Goal: Task Accomplishment & Management: Manage account settings

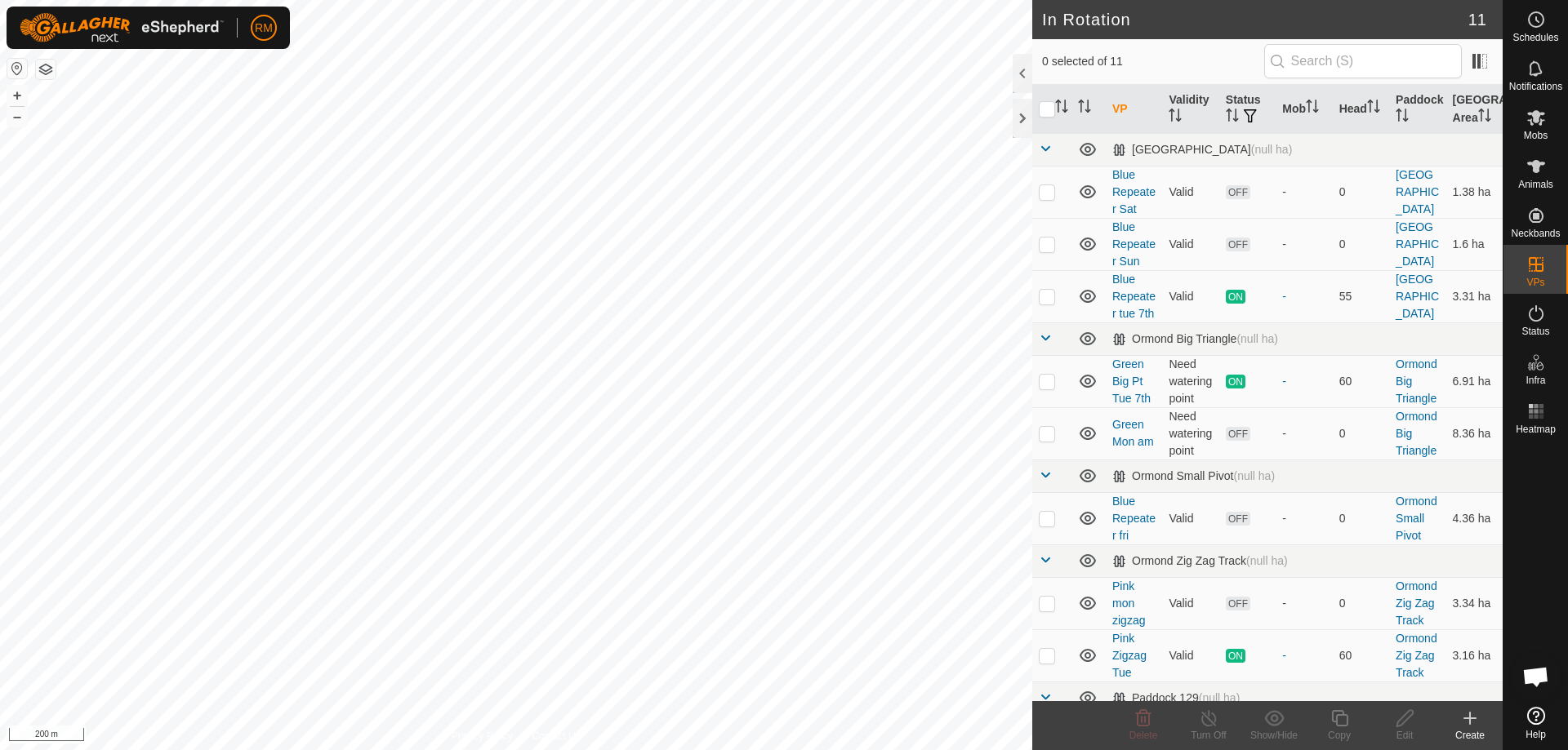
checkbox input "true"
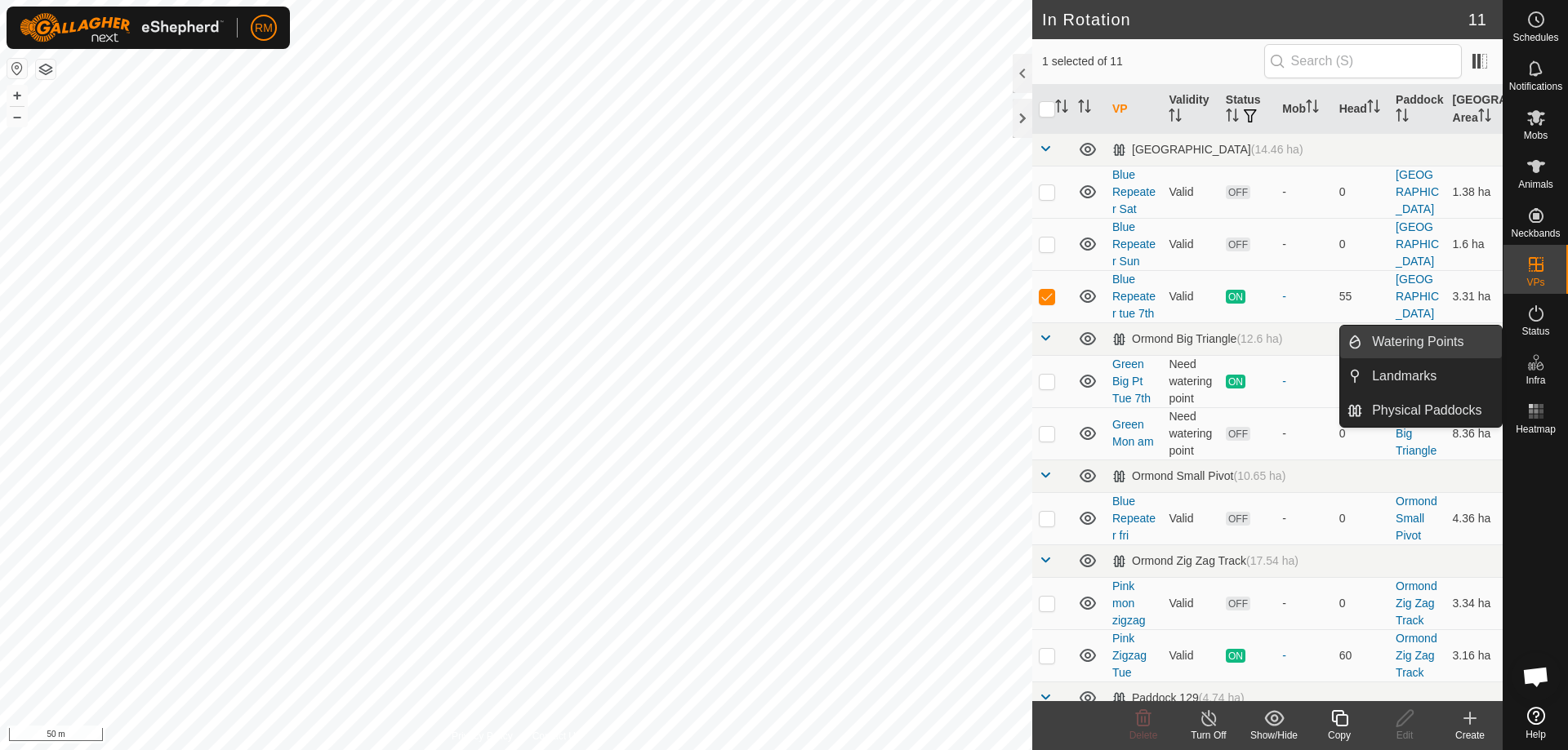
click at [1402, 342] on link "Watering Points" at bounding box center [1432, 342] width 140 height 33
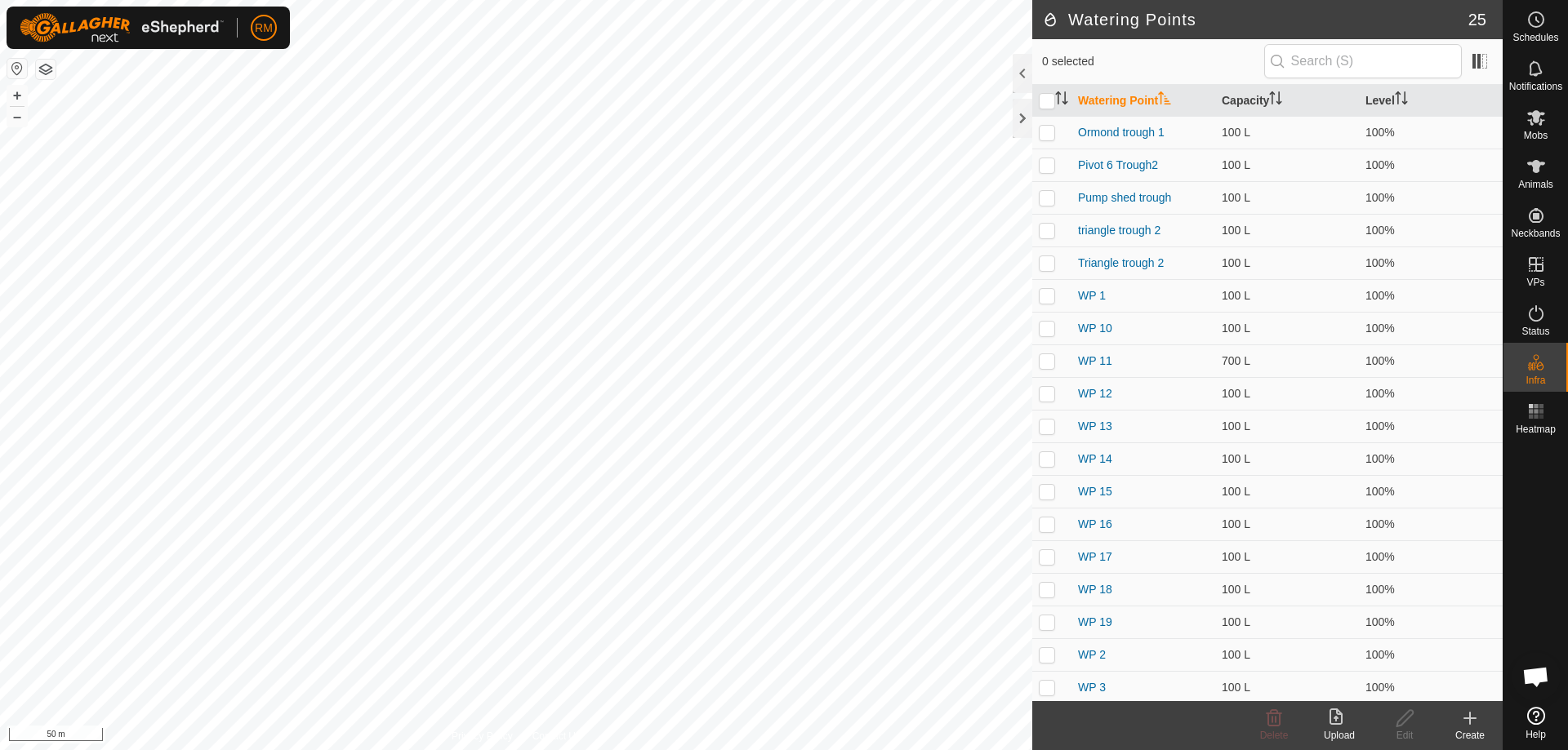
click at [1473, 724] on icon at bounding box center [1470, 718] width 20 height 20
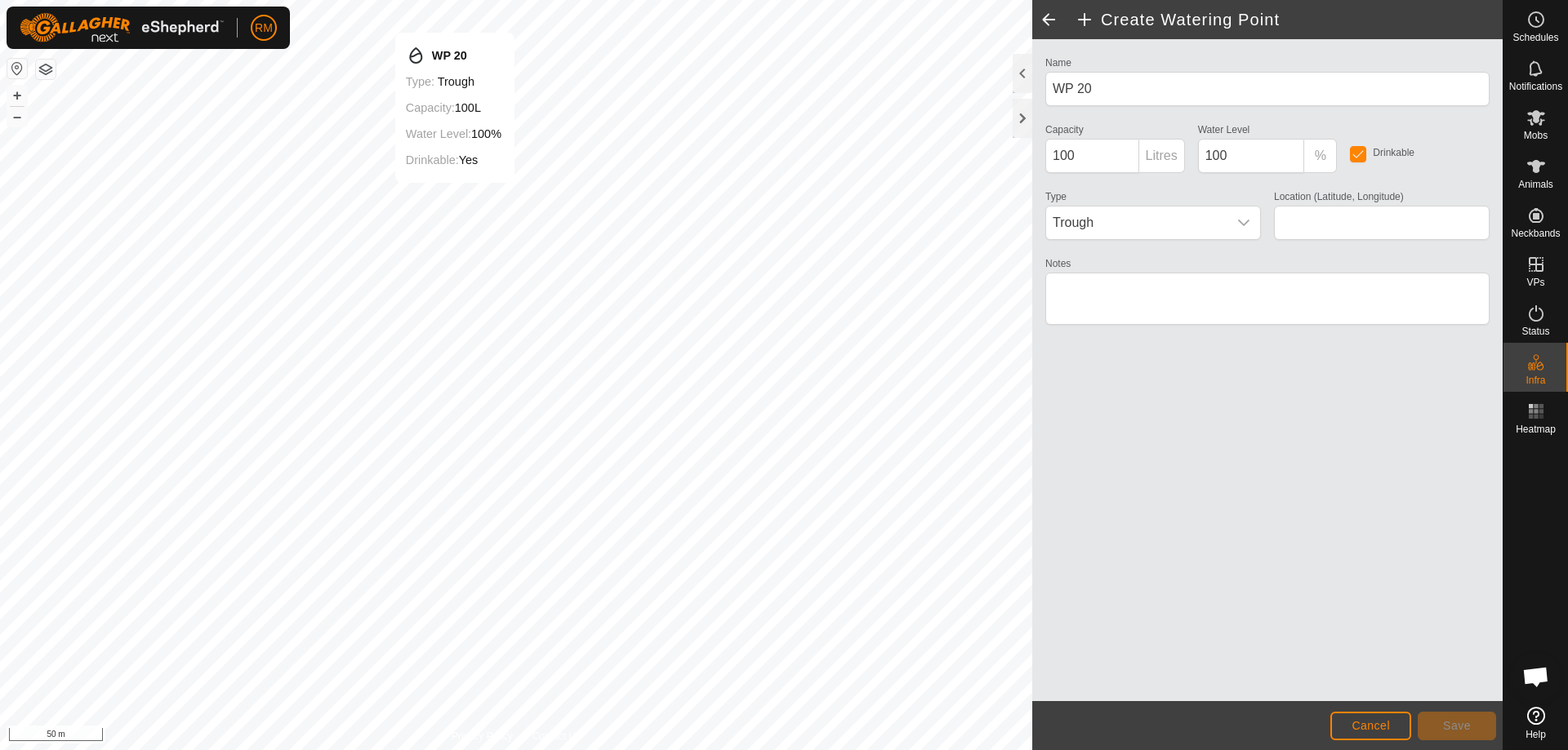
type input "-42.757079, 172.974493"
click at [1460, 723] on span "Save" at bounding box center [1457, 725] width 28 height 13
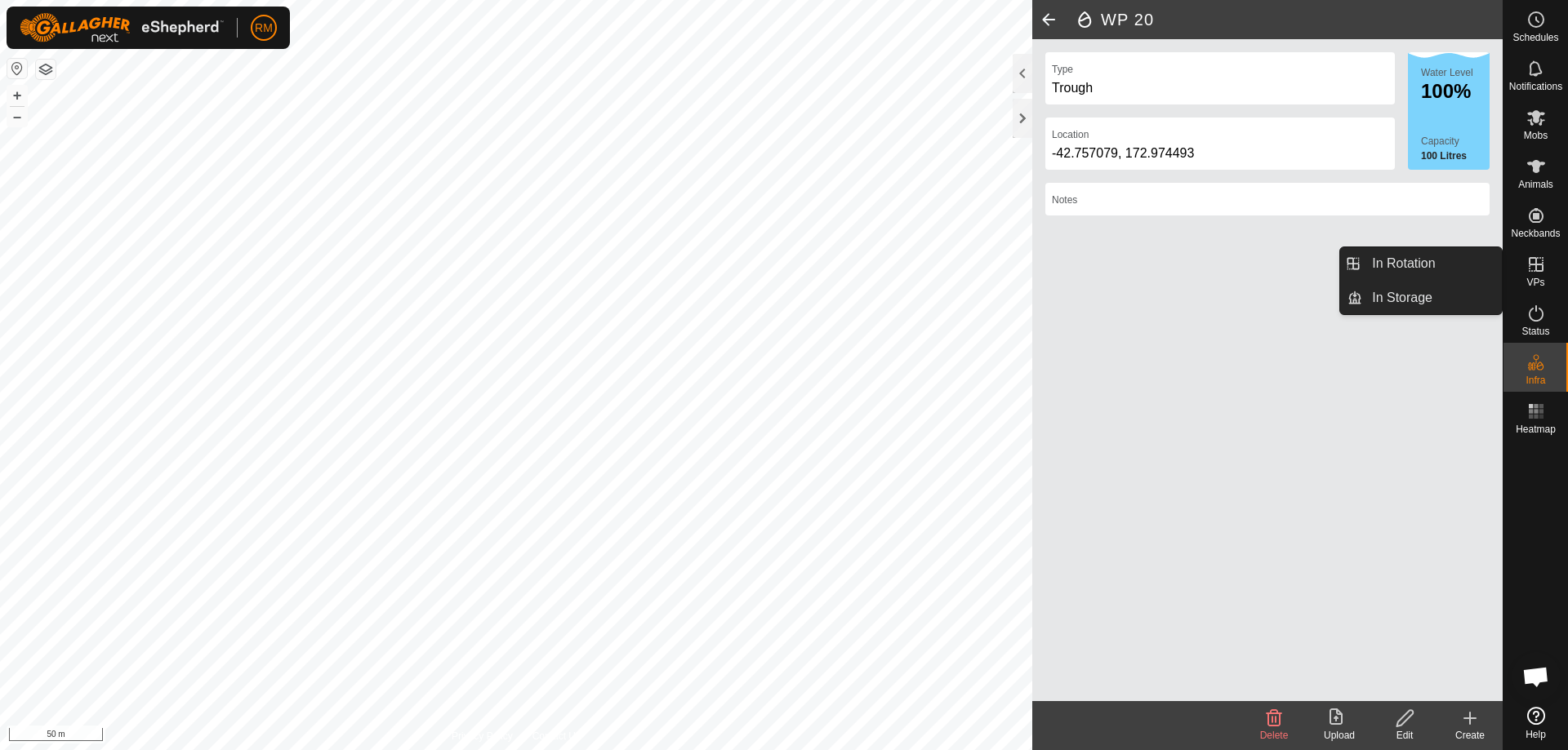
click at [1534, 264] on icon at bounding box center [1536, 265] width 15 height 15
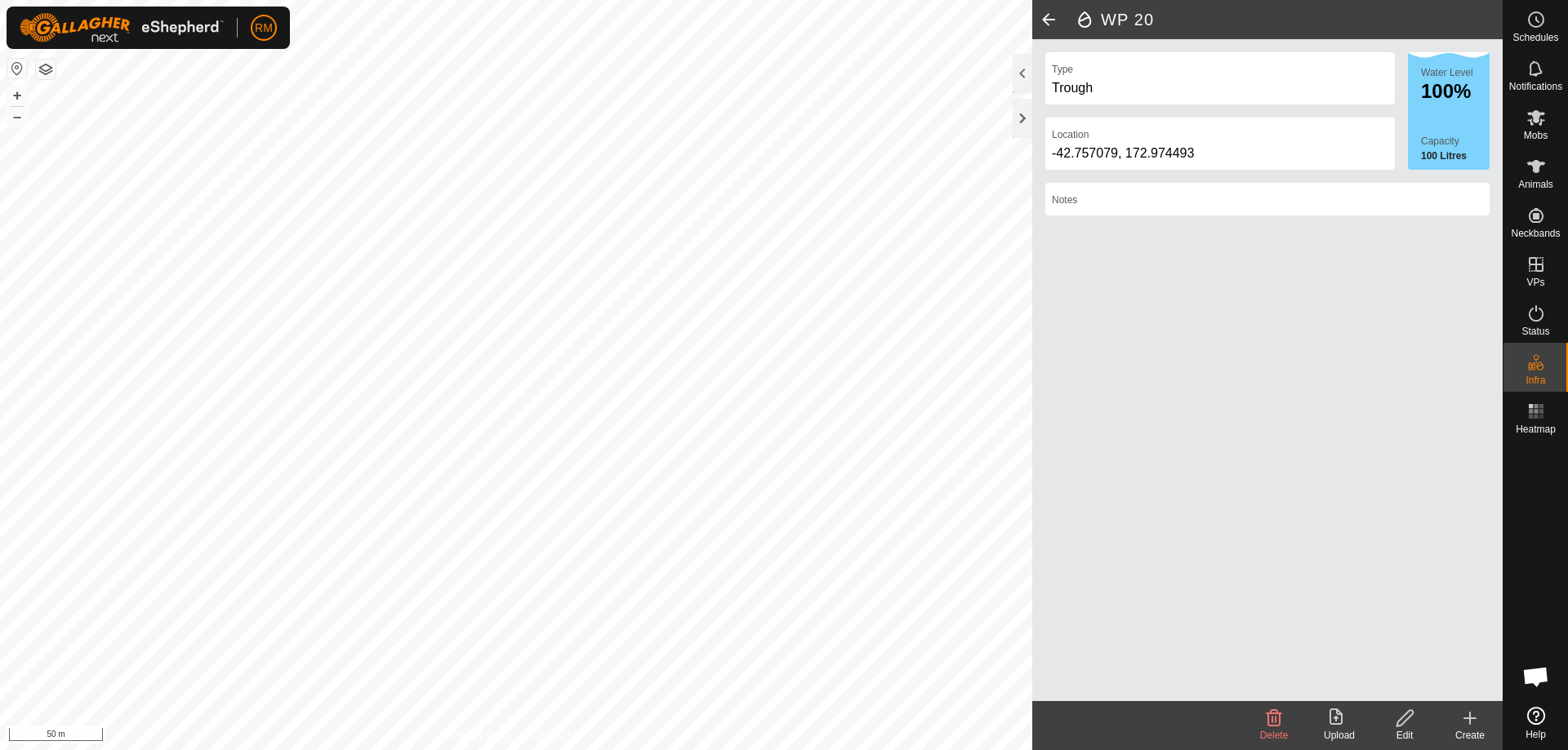
click at [1473, 718] on icon at bounding box center [1470, 718] width 12 height 0
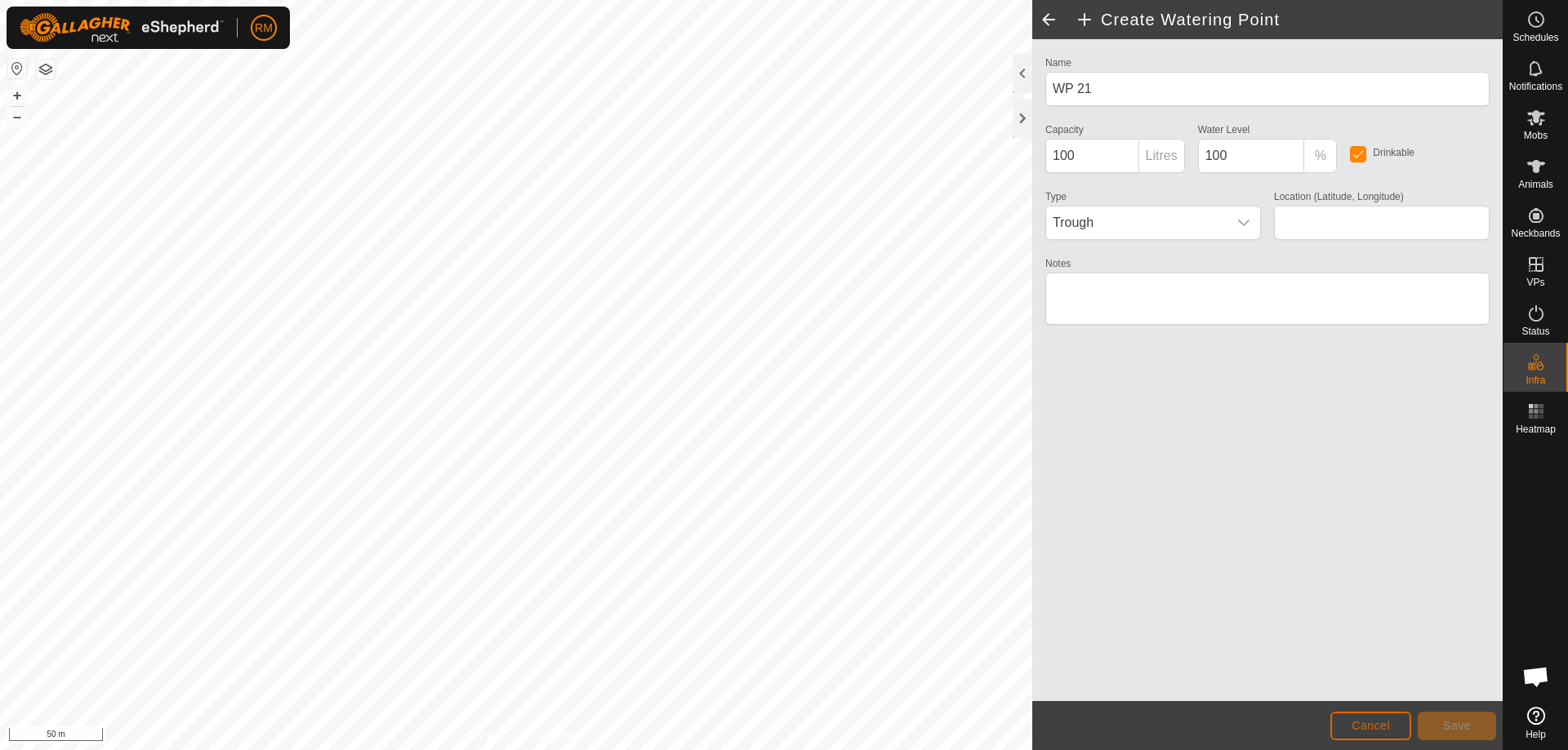
click at [1376, 724] on span "Cancel" at bounding box center [1370, 725] width 39 height 13
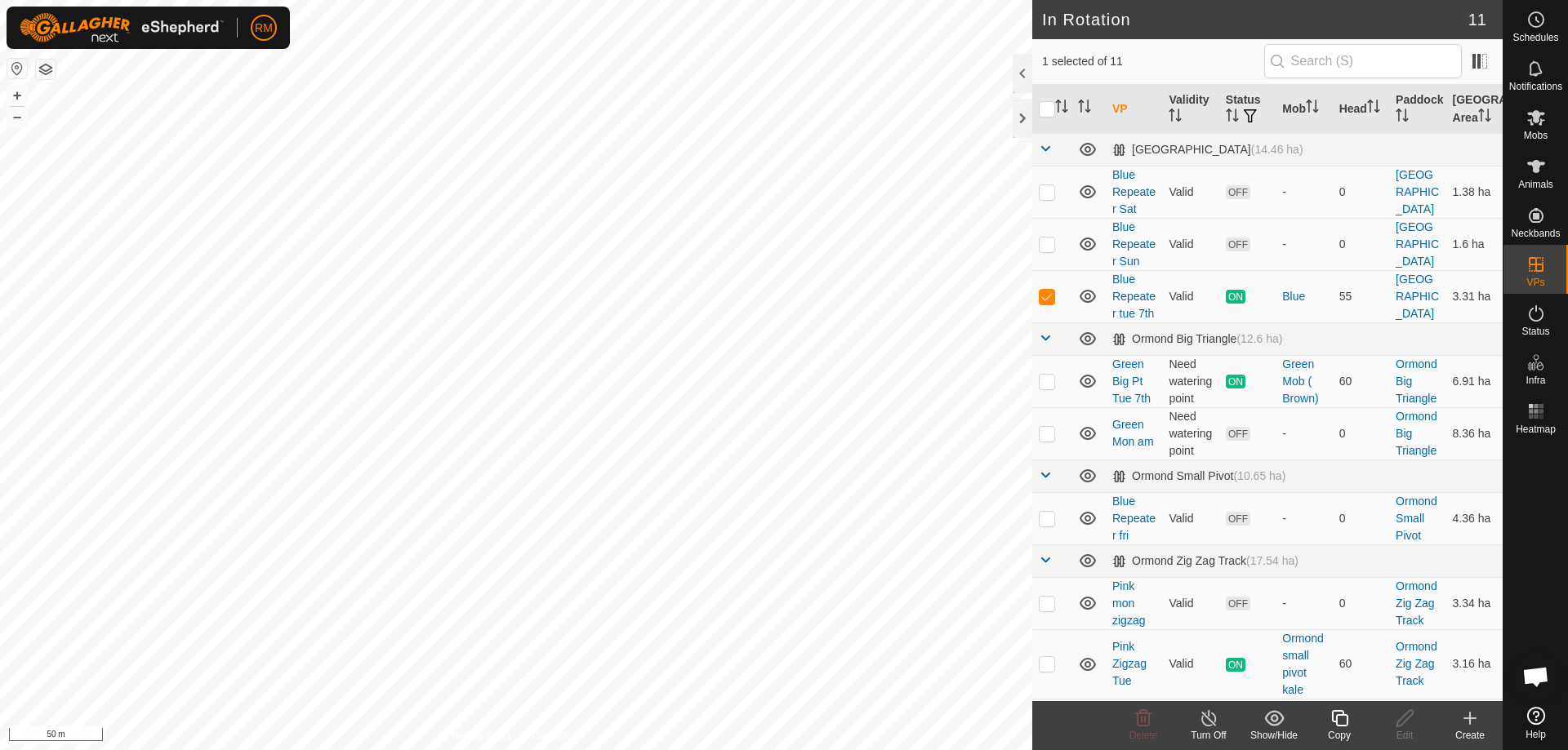
click at [1337, 718] on icon at bounding box center [1340, 718] width 16 height 16
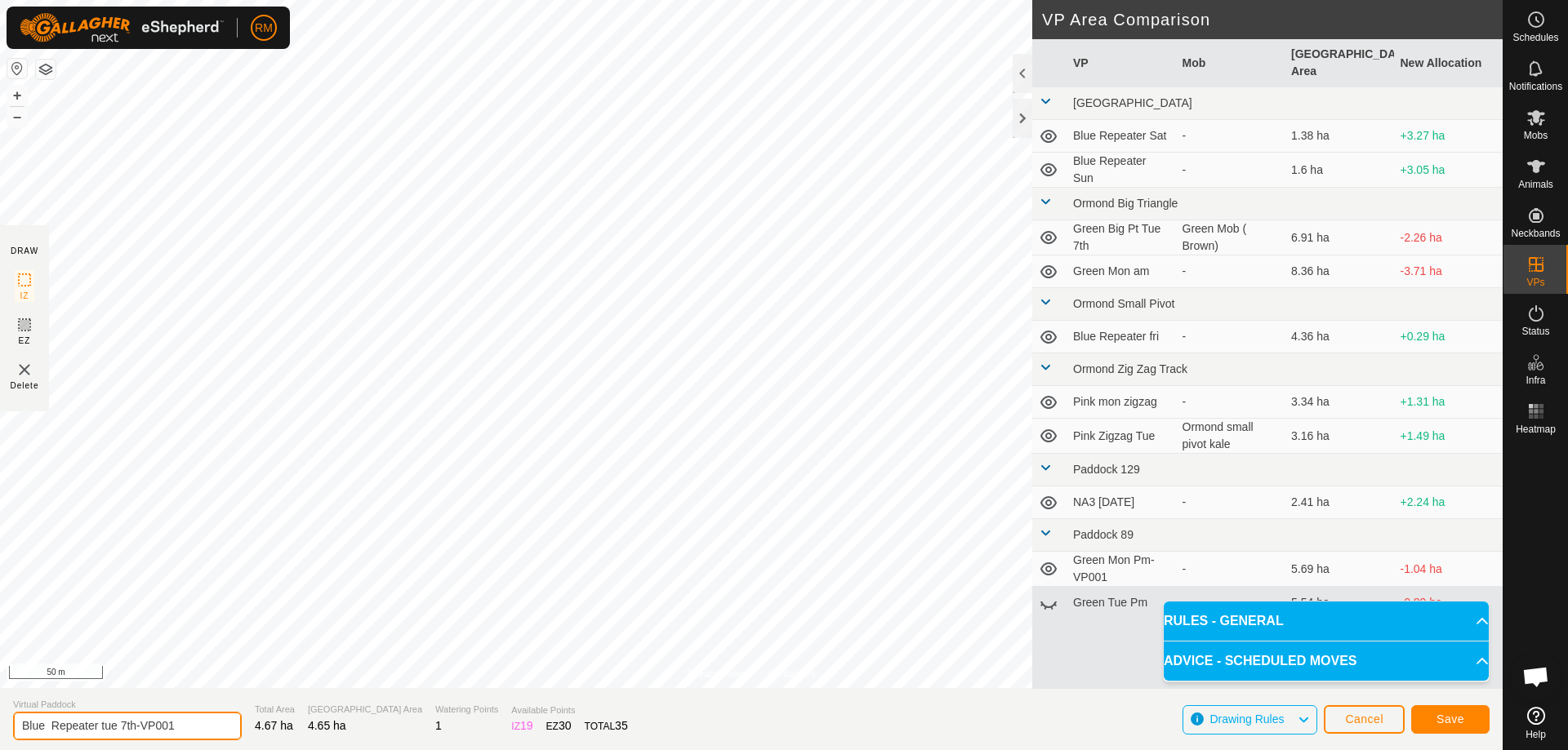
click at [196, 727] on input "Blue Repeater tue 7th-VP001" at bounding box center [127, 725] width 228 height 29
click at [107, 726] on input "Blue Repeater #rd break" at bounding box center [127, 725] width 228 height 33
type input "Blue Repeater 3rd break"
click at [1448, 720] on span "Save" at bounding box center [1450, 719] width 28 height 13
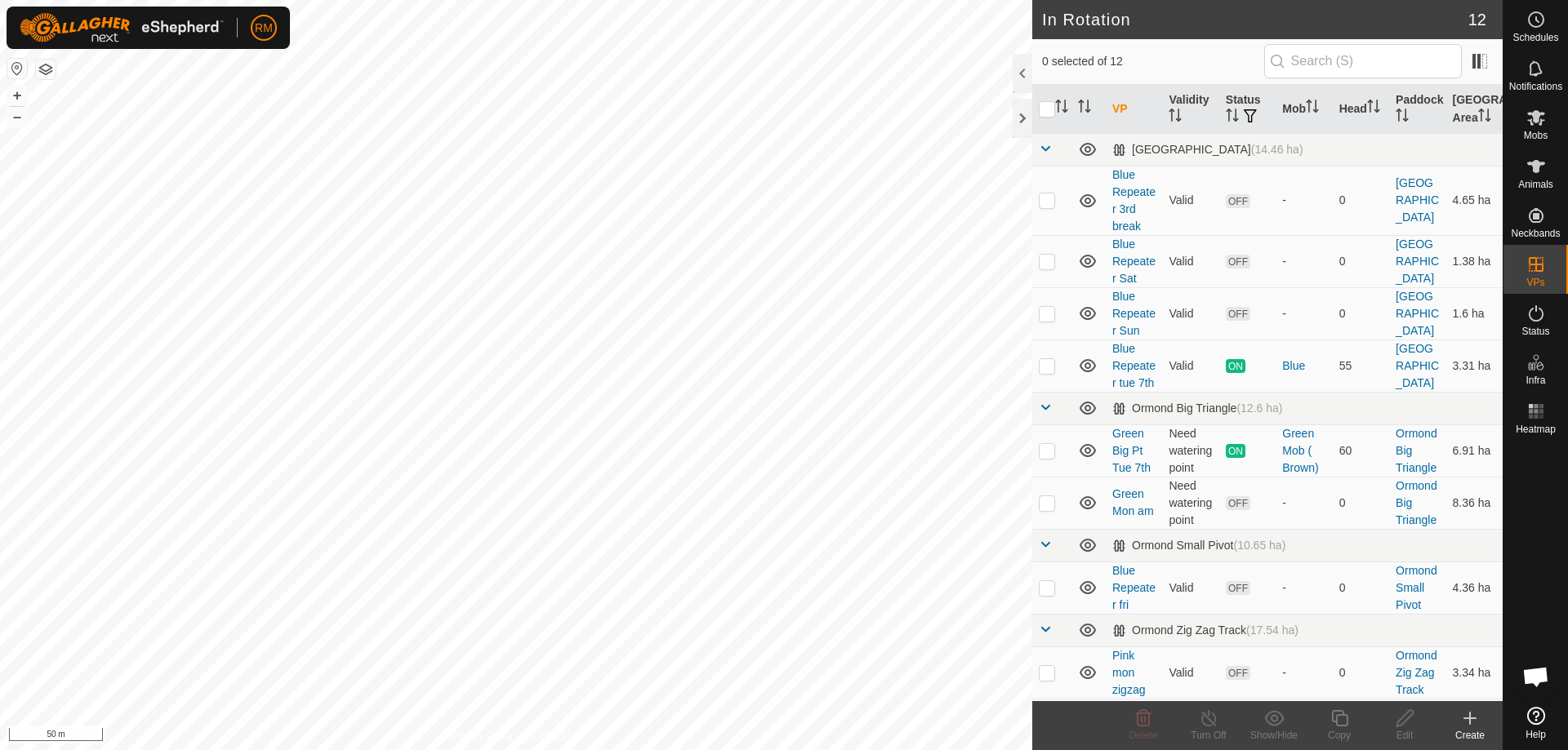
checkbox input "true"
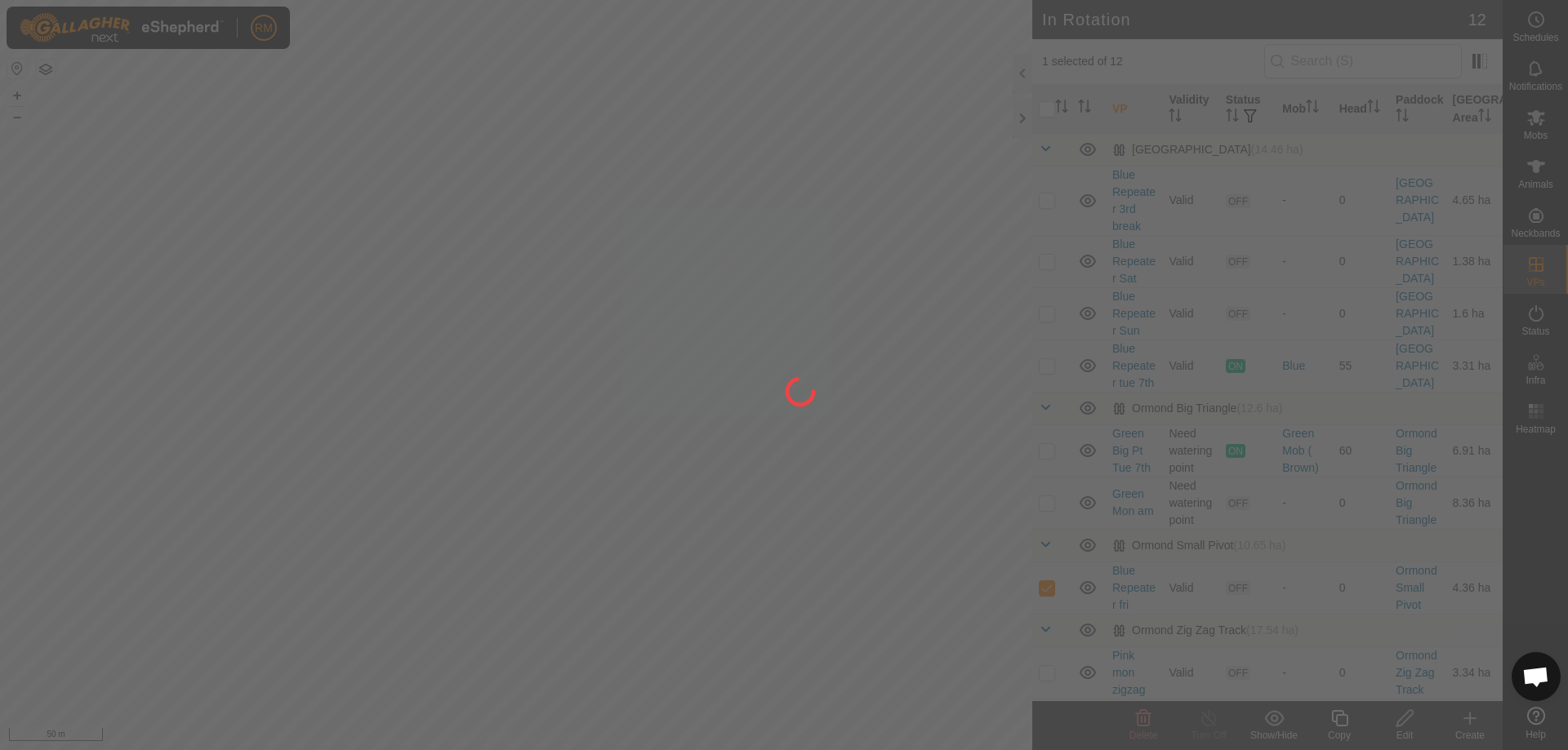
click at [399, 446] on div at bounding box center [784, 375] width 1568 height 750
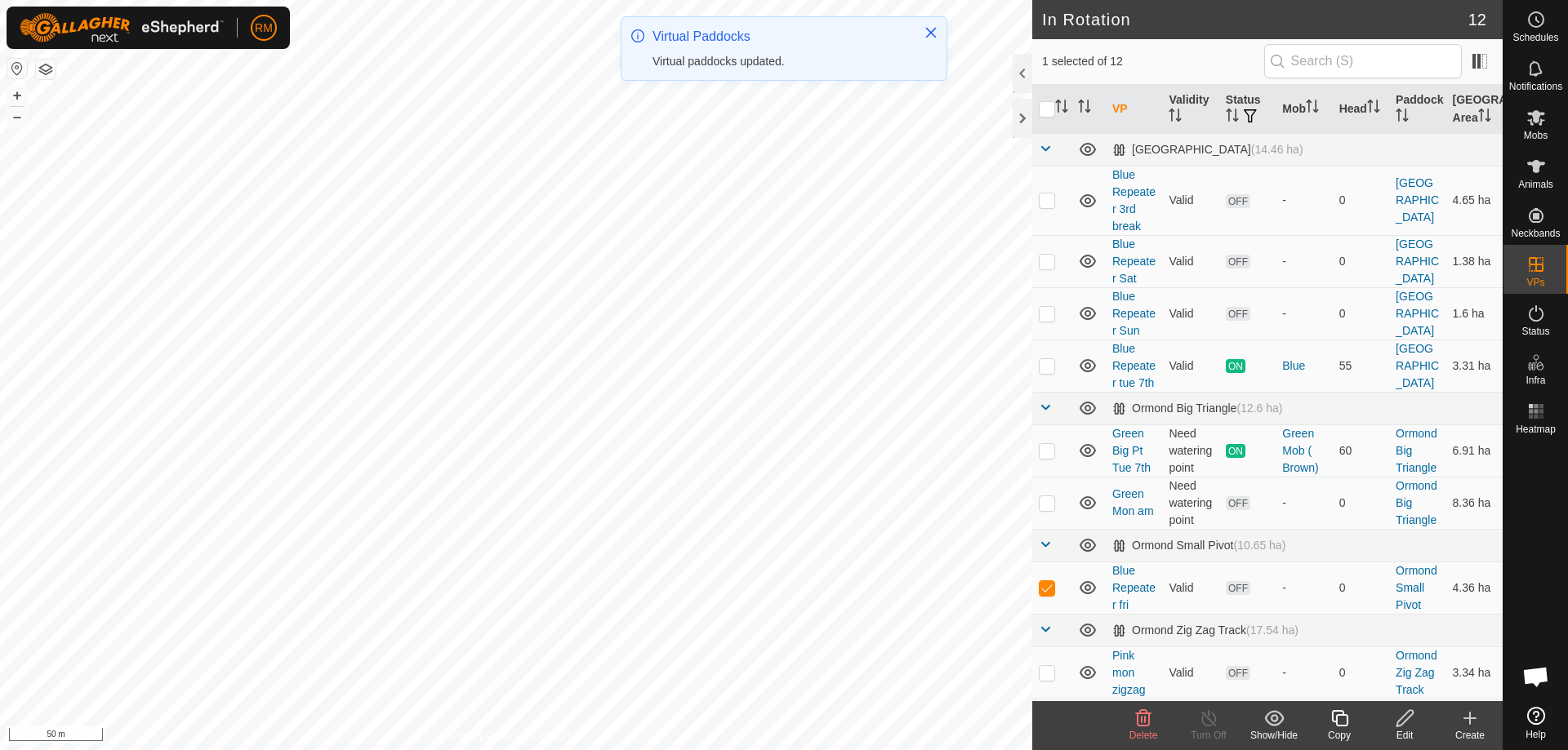
checkbox input "true"
checkbox input "false"
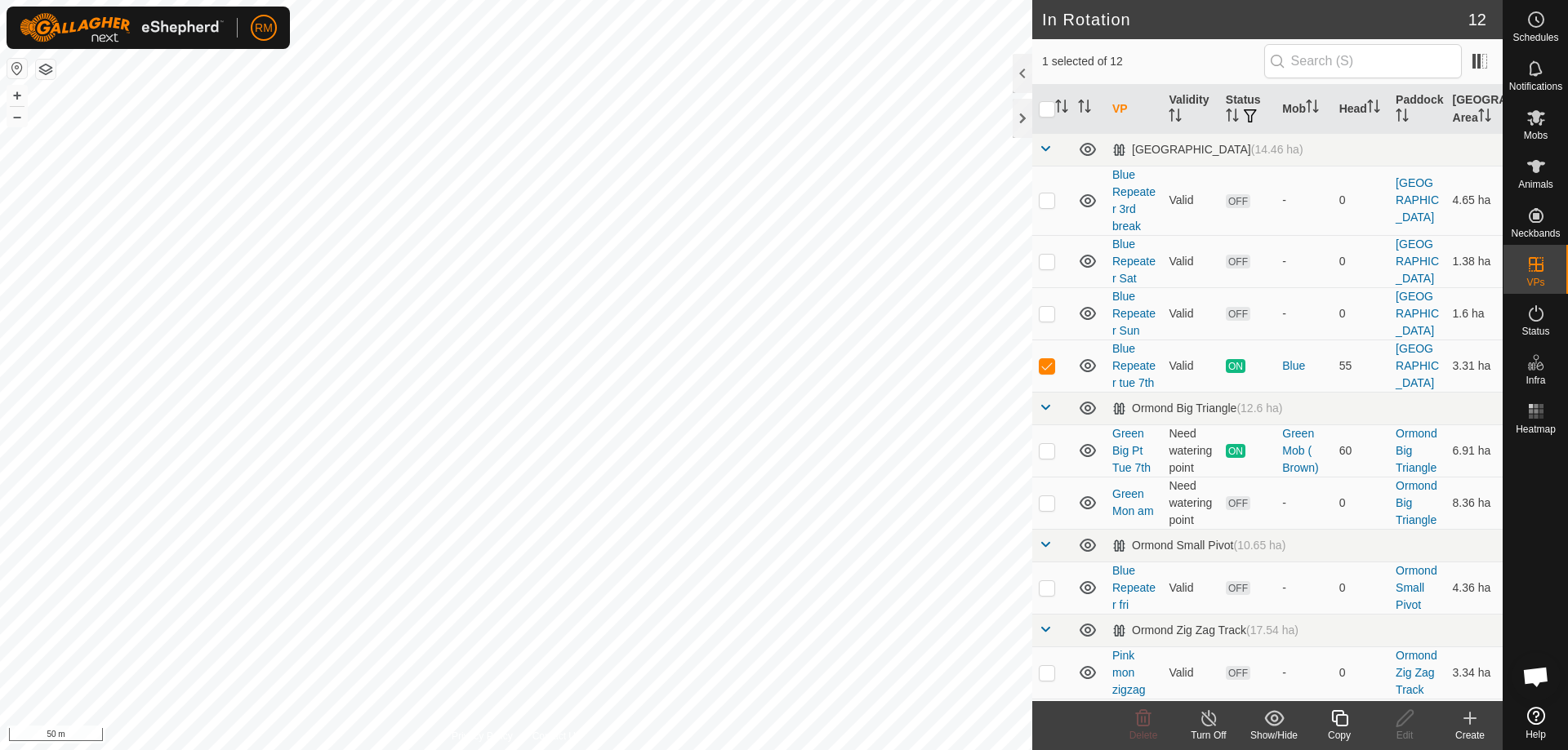
checkbox input "false"
click at [1145, 724] on icon at bounding box center [1143, 718] width 20 height 20
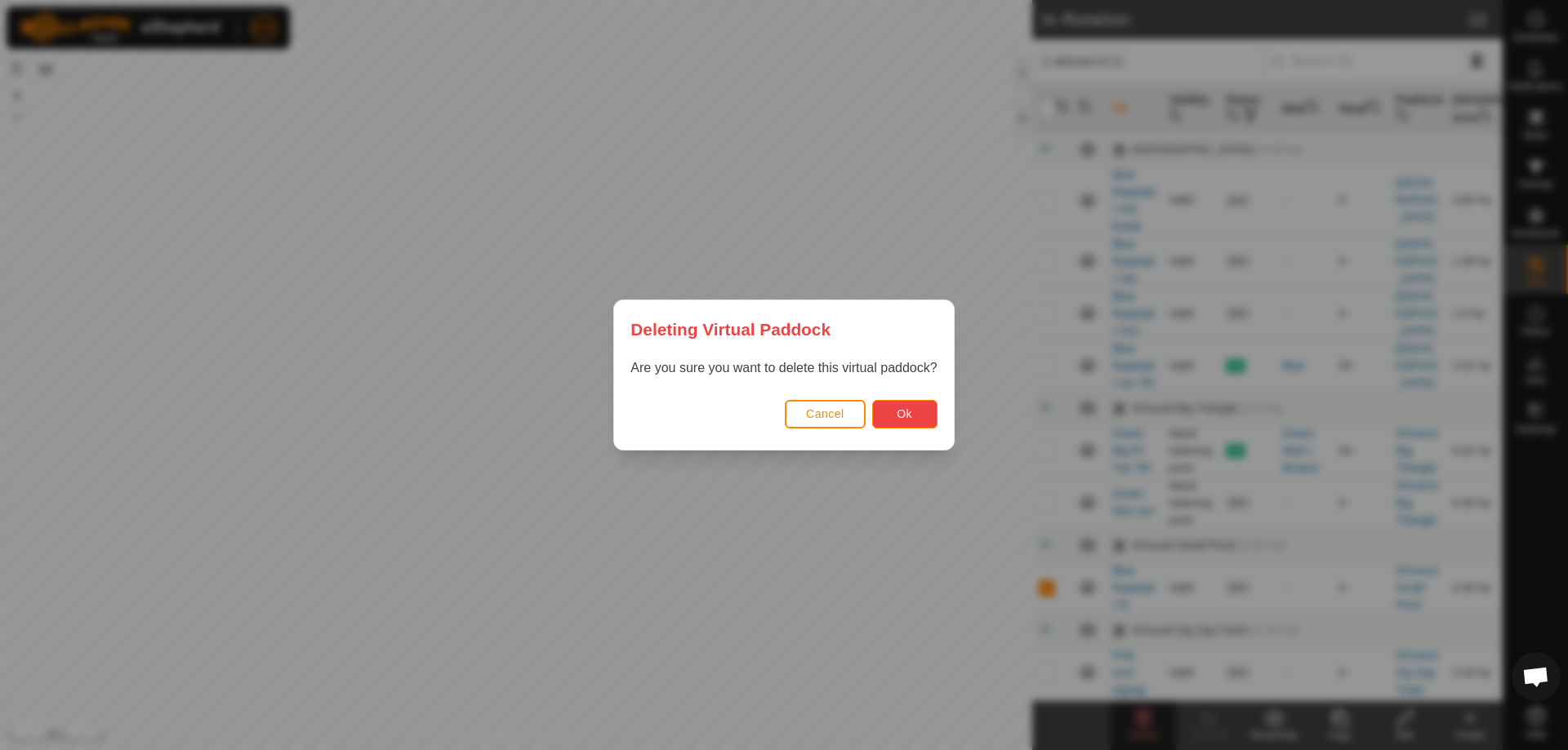
click at [887, 416] on button "Ok" at bounding box center [904, 414] width 65 height 29
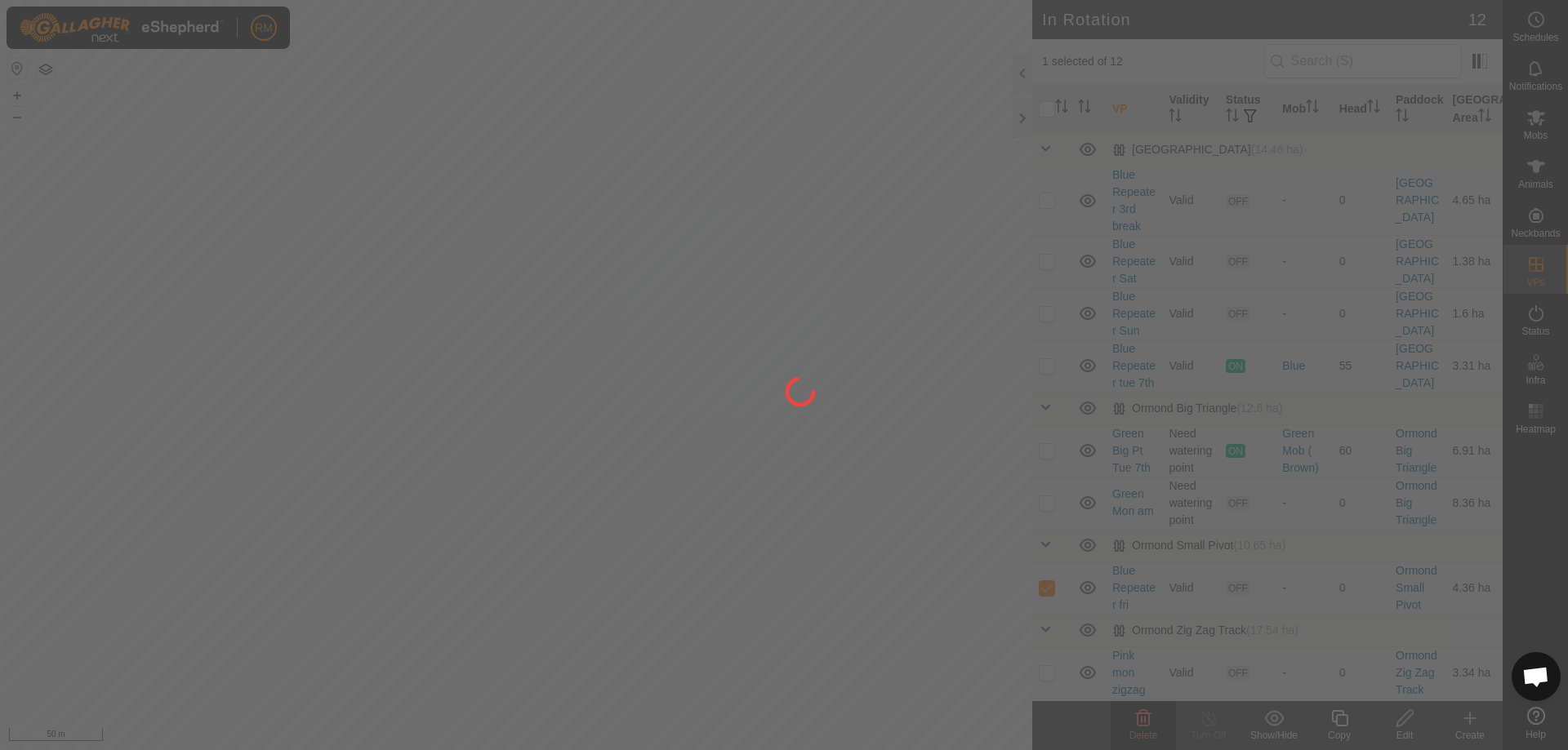
checkbox input "false"
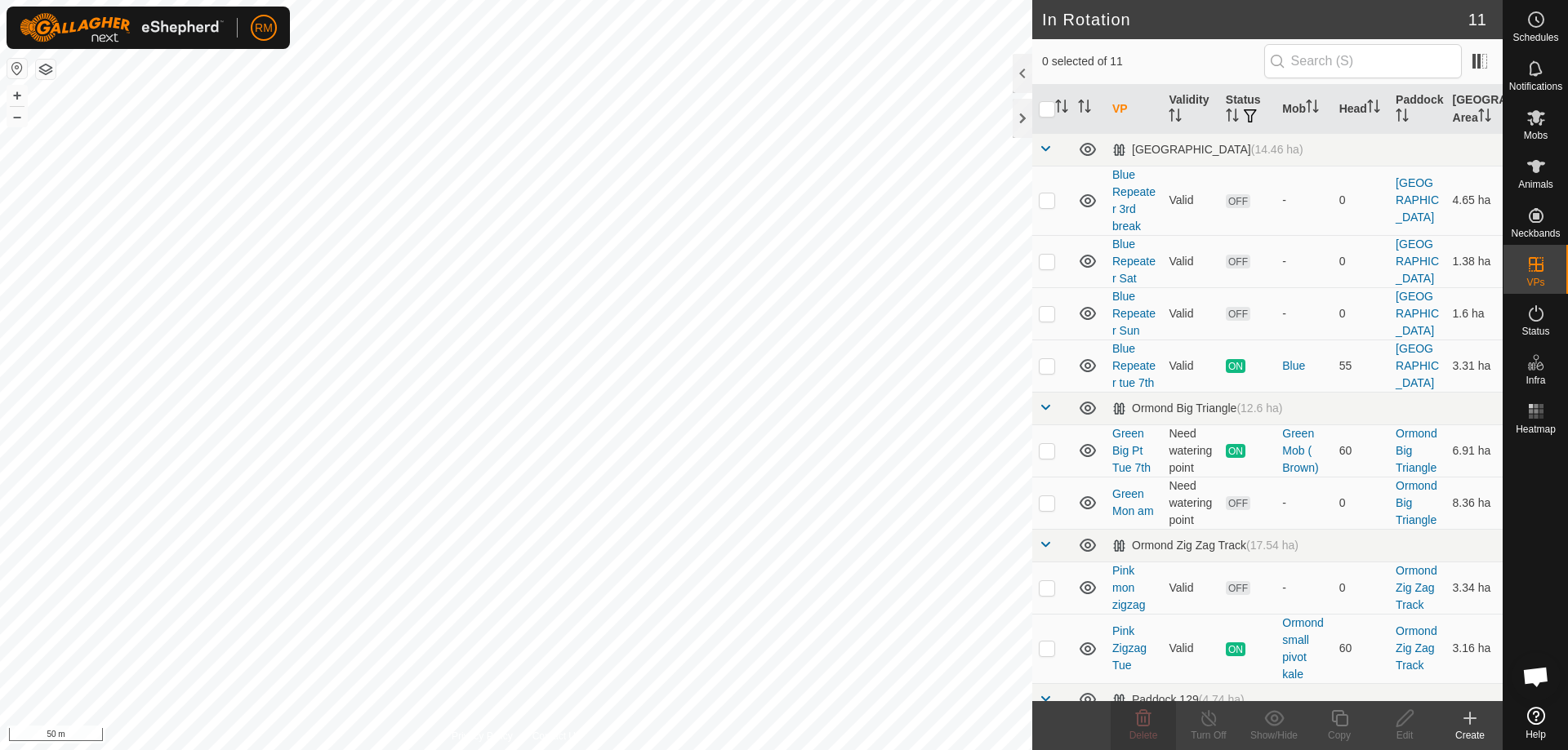
checkbox input "true"
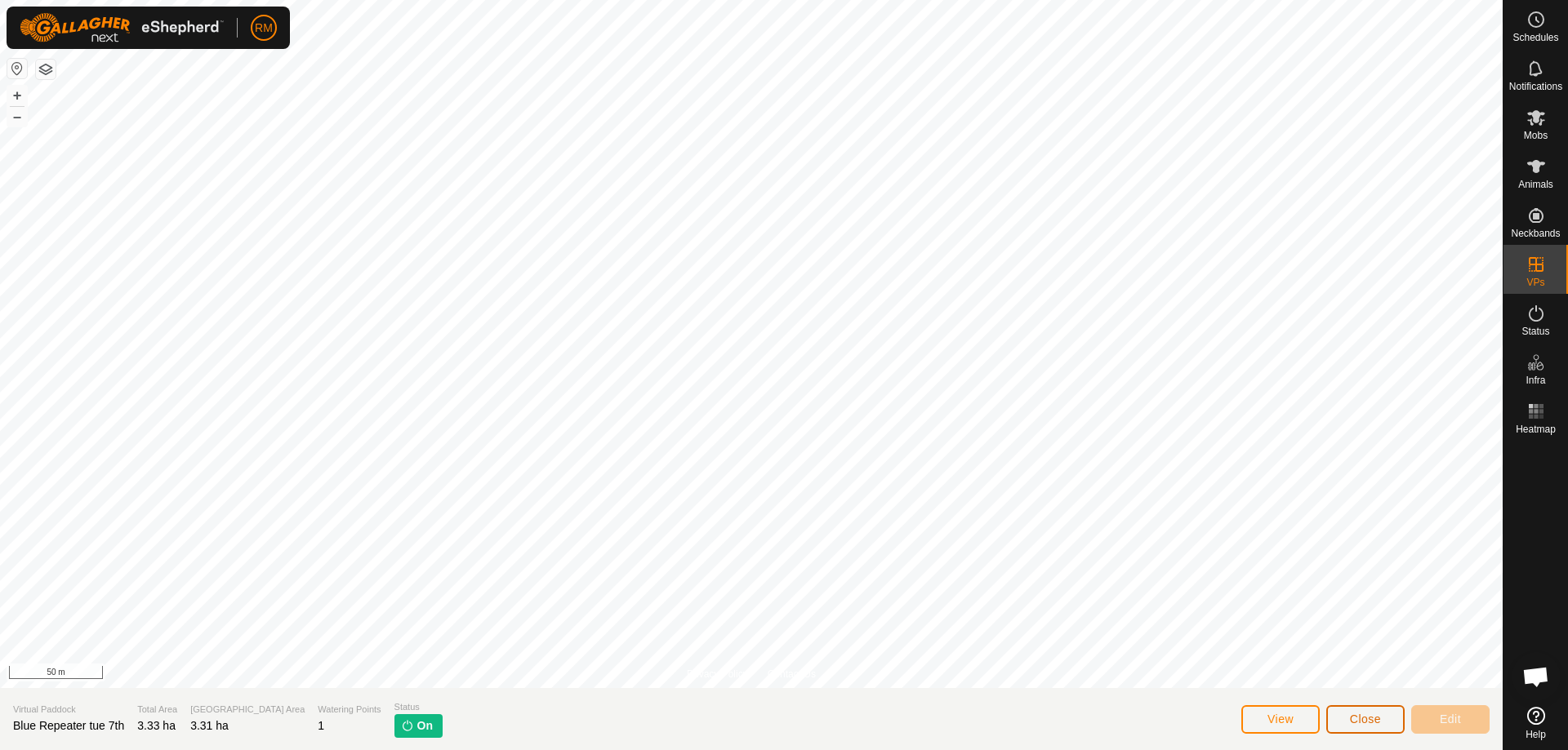
click at [1377, 723] on span "Close" at bounding box center [1365, 719] width 31 height 13
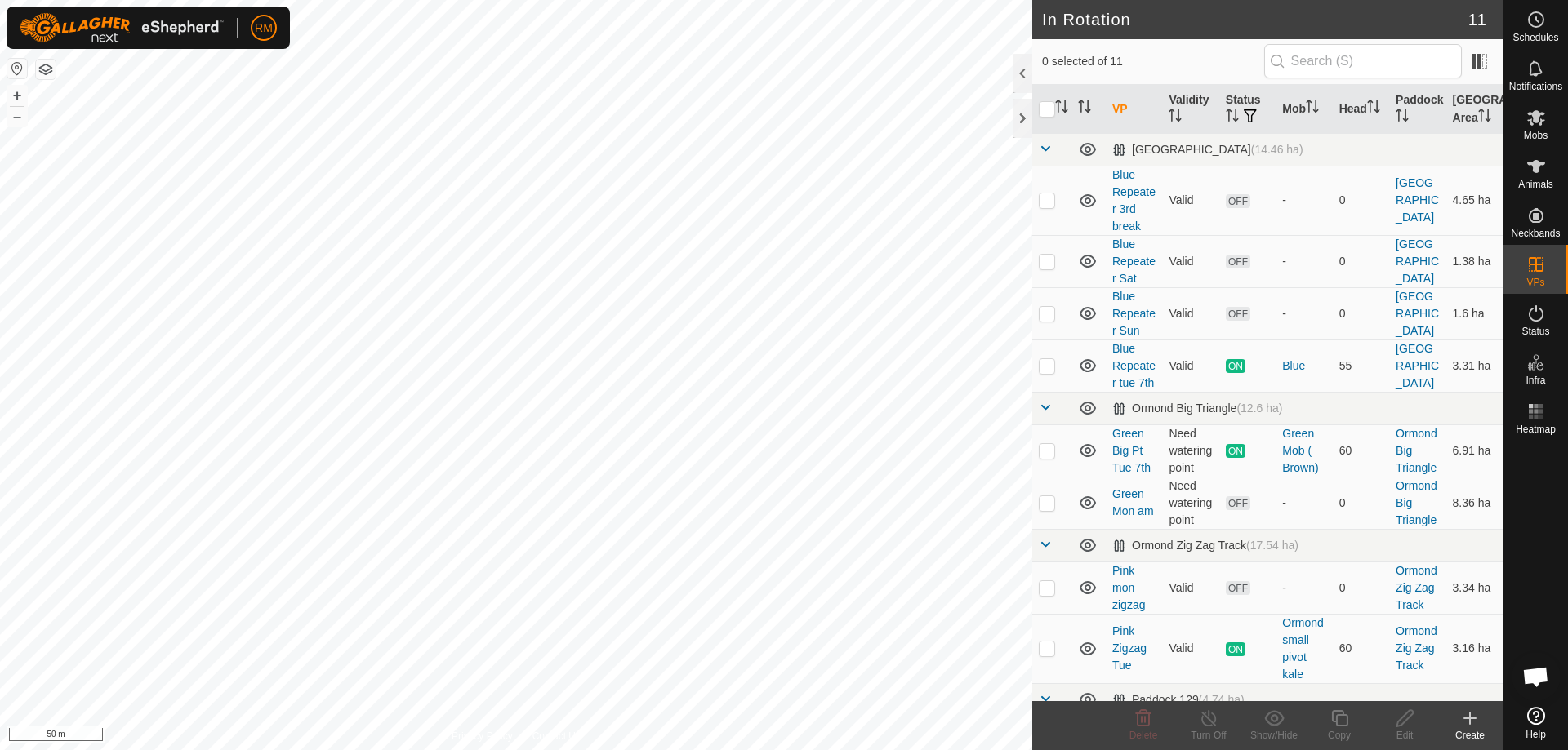
checkbox input "true"
click at [1404, 721] on icon at bounding box center [1404, 718] width 16 height 16
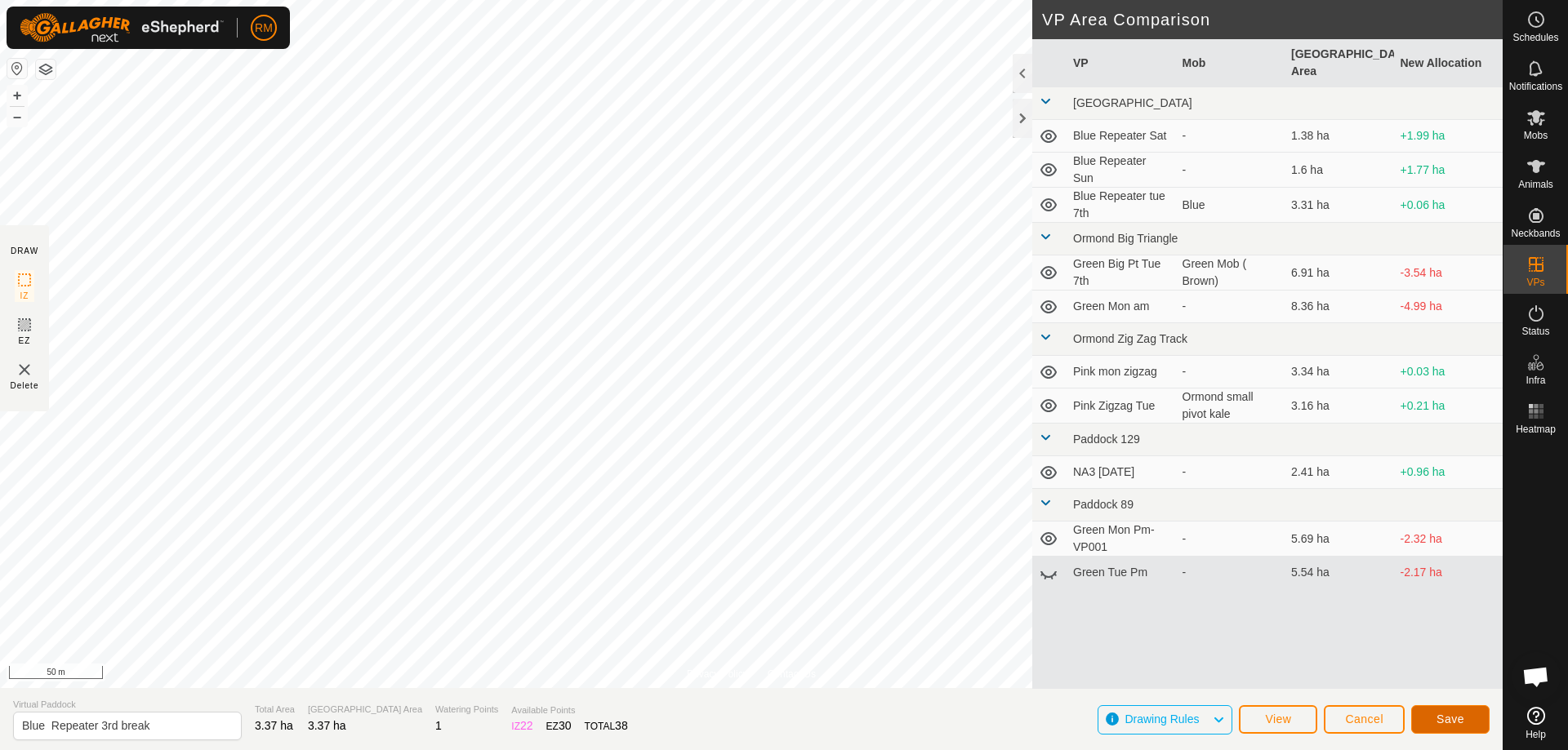
click at [1452, 720] on span "Save" at bounding box center [1450, 719] width 28 height 13
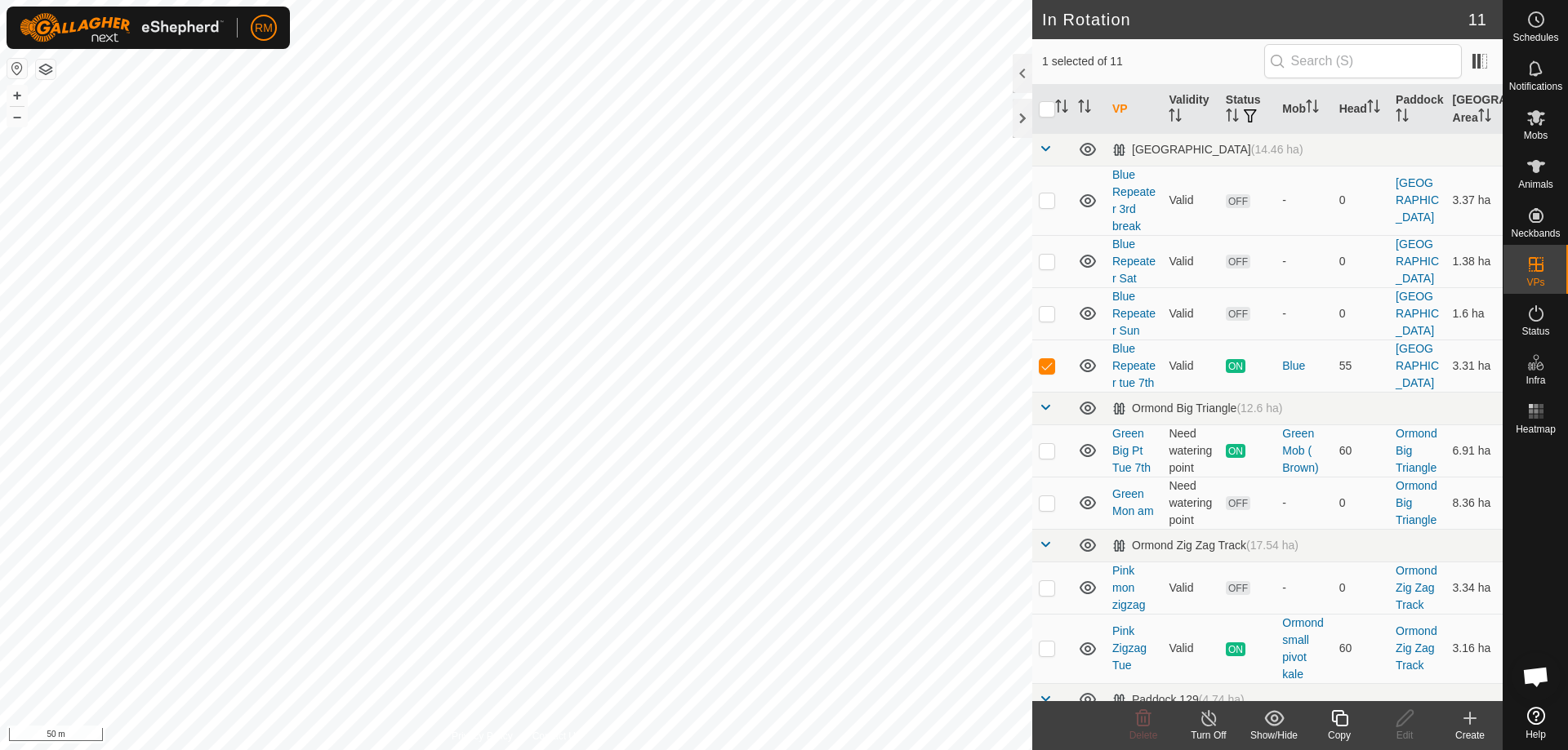
checkbox input "false"
checkbox input "true"
click at [1404, 724] on icon at bounding box center [1404, 718] width 21 height 20
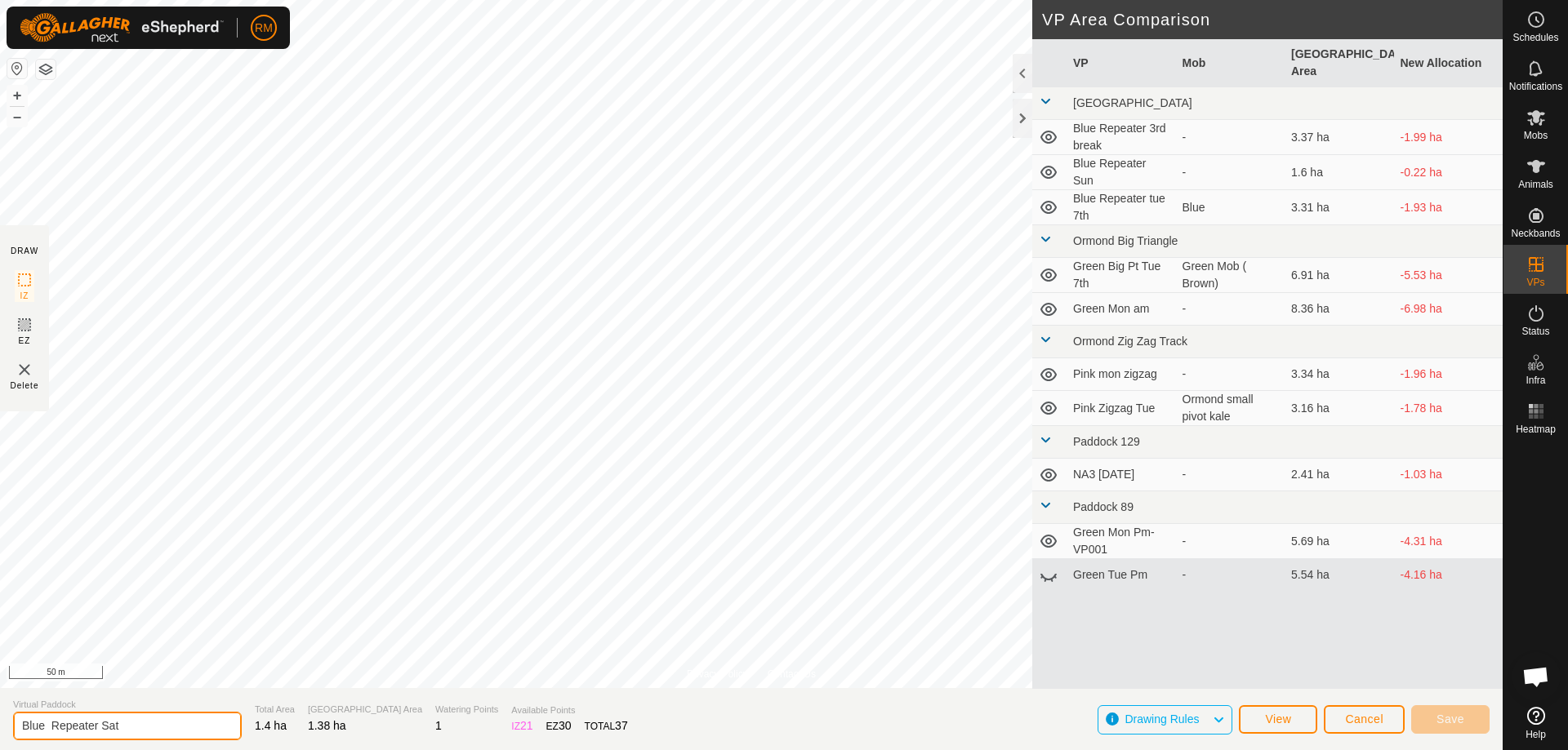
click at [135, 727] on input "Blue Repeater Sat" at bounding box center [127, 725] width 228 height 29
click at [124, 726] on input "Blue Repeater Sat !st break" at bounding box center [127, 725] width 228 height 33
type input "Blue Repeater Sat 1st break"
click at [1453, 712] on span "Save" at bounding box center [1450, 719] width 28 height 13
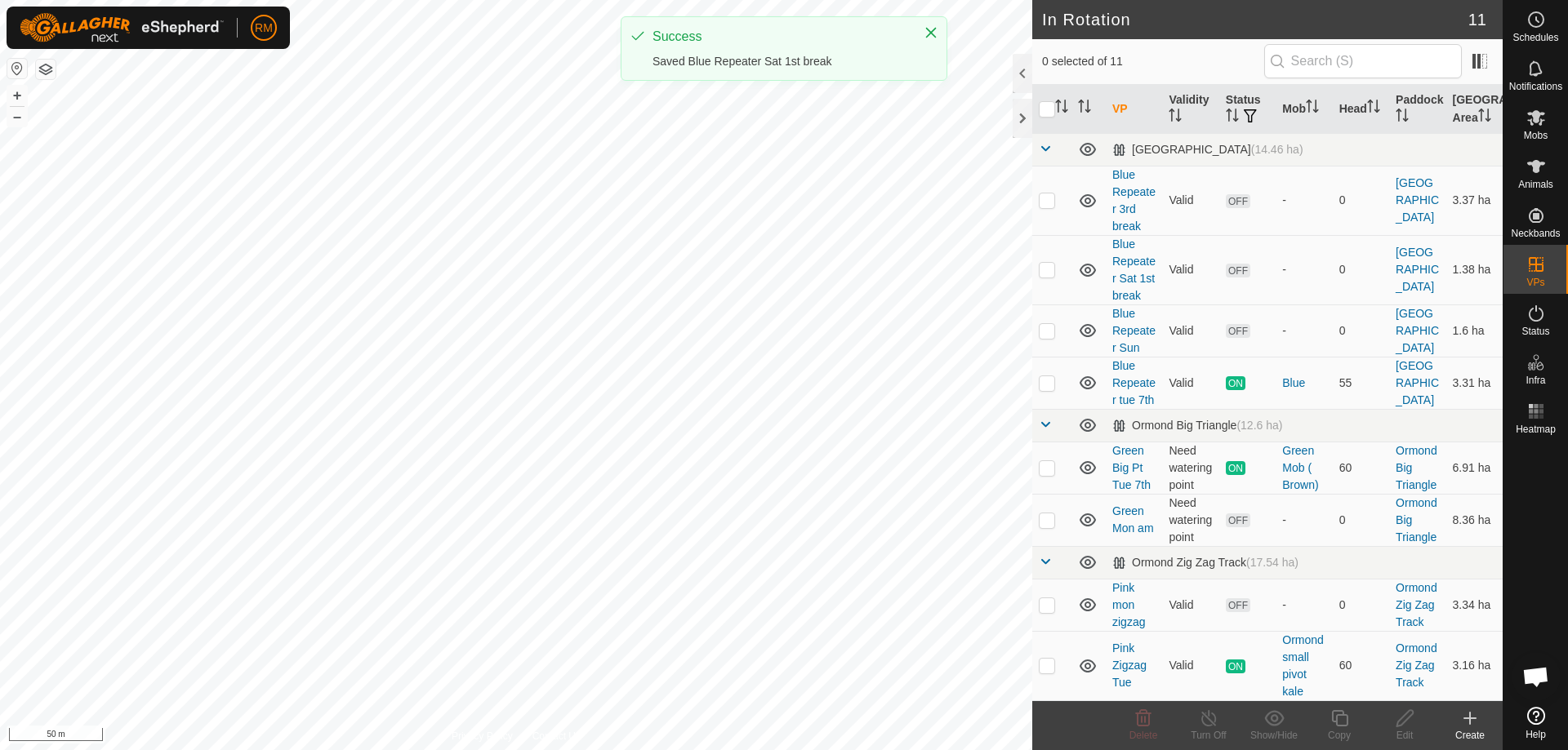
checkbox input "true"
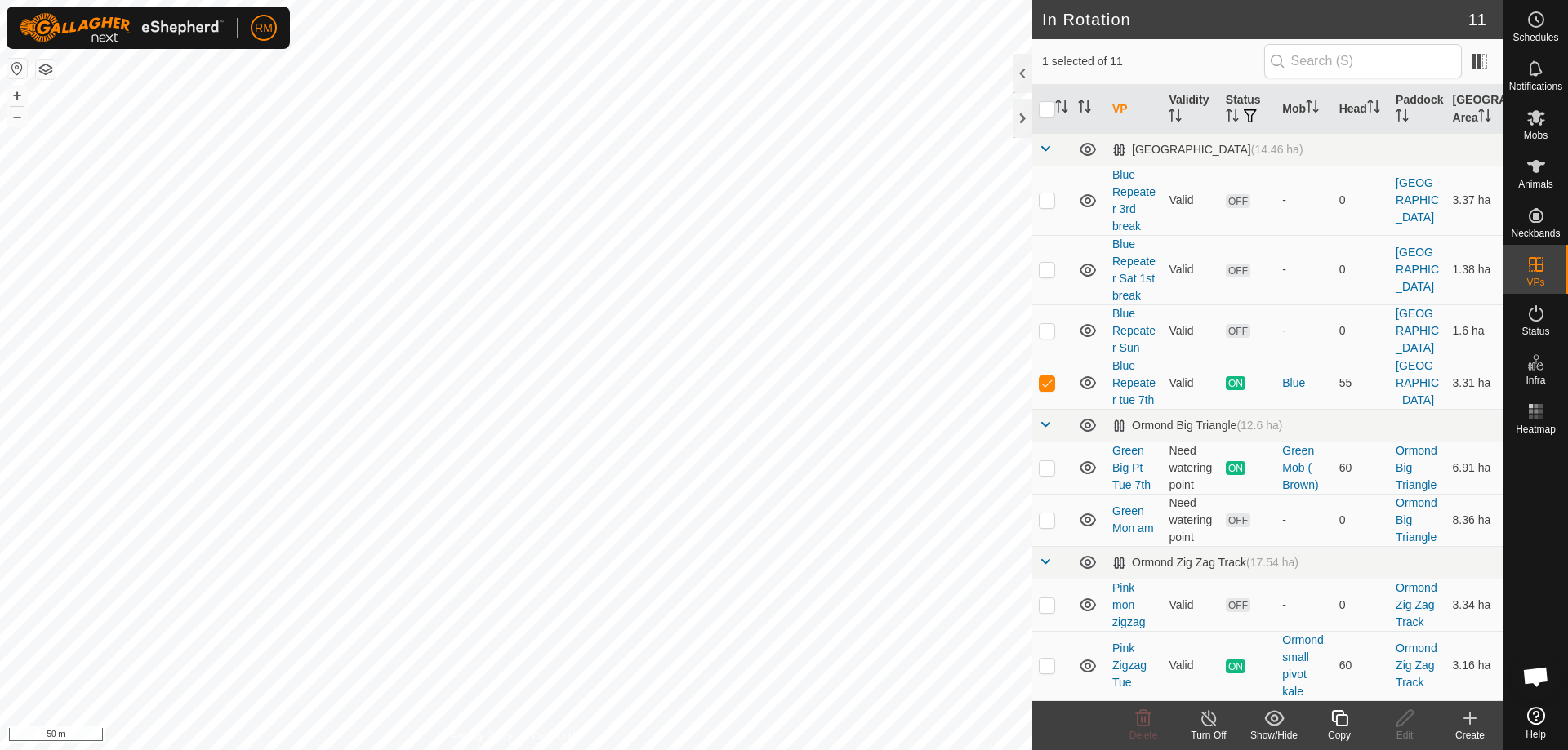
checkbox input "true"
checkbox input "false"
checkbox input "true"
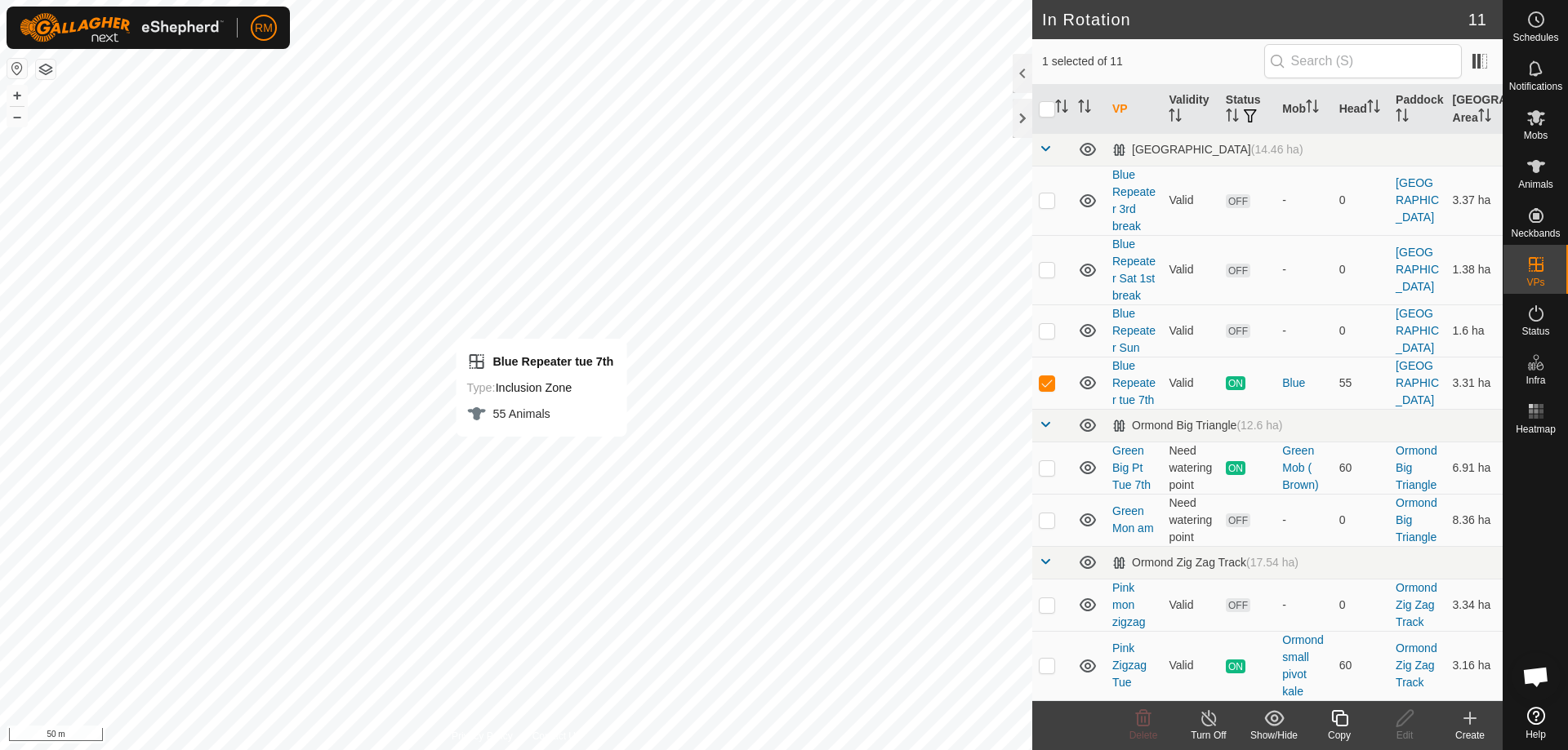
checkbox input "false"
checkbox input "true"
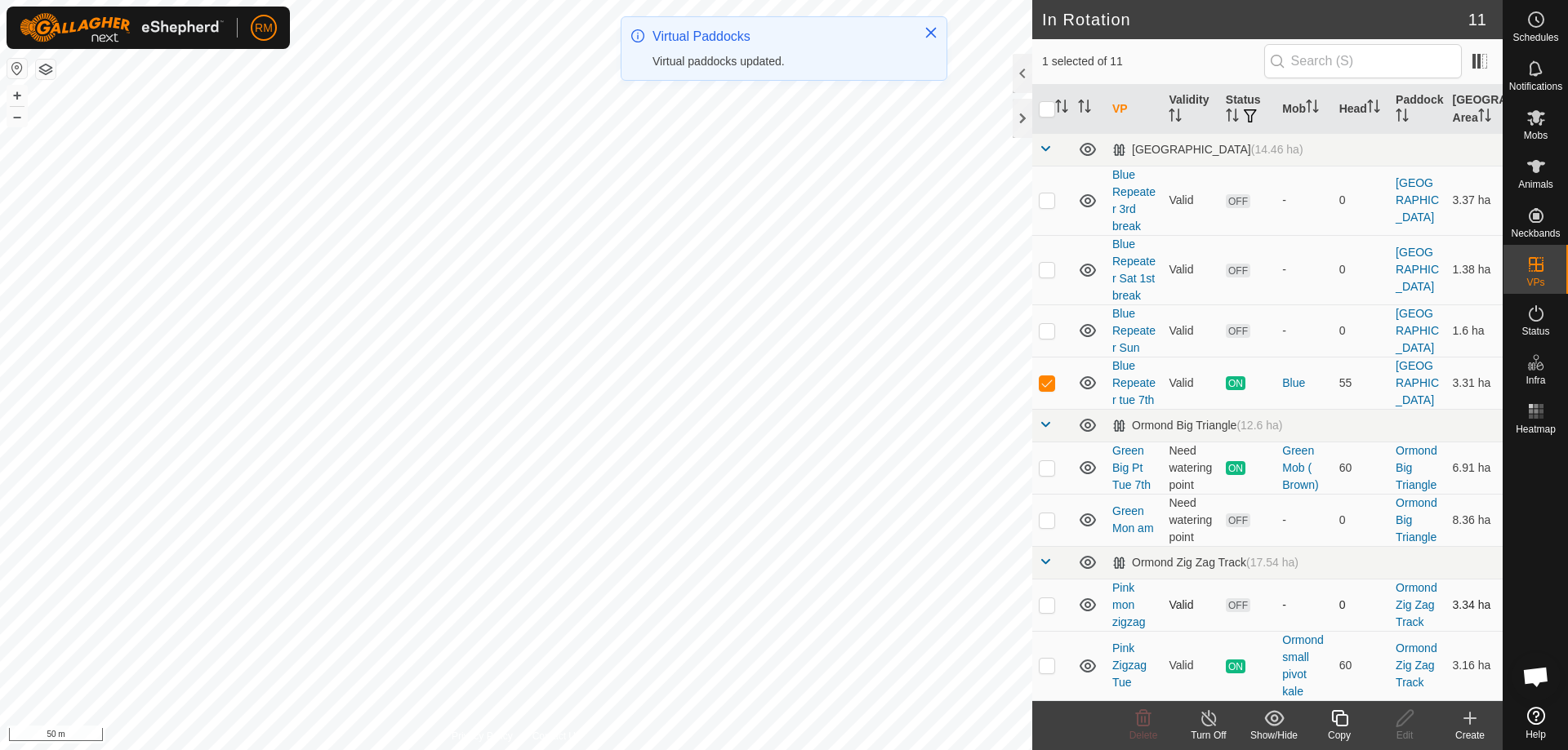
checkbox input "true"
checkbox input "false"
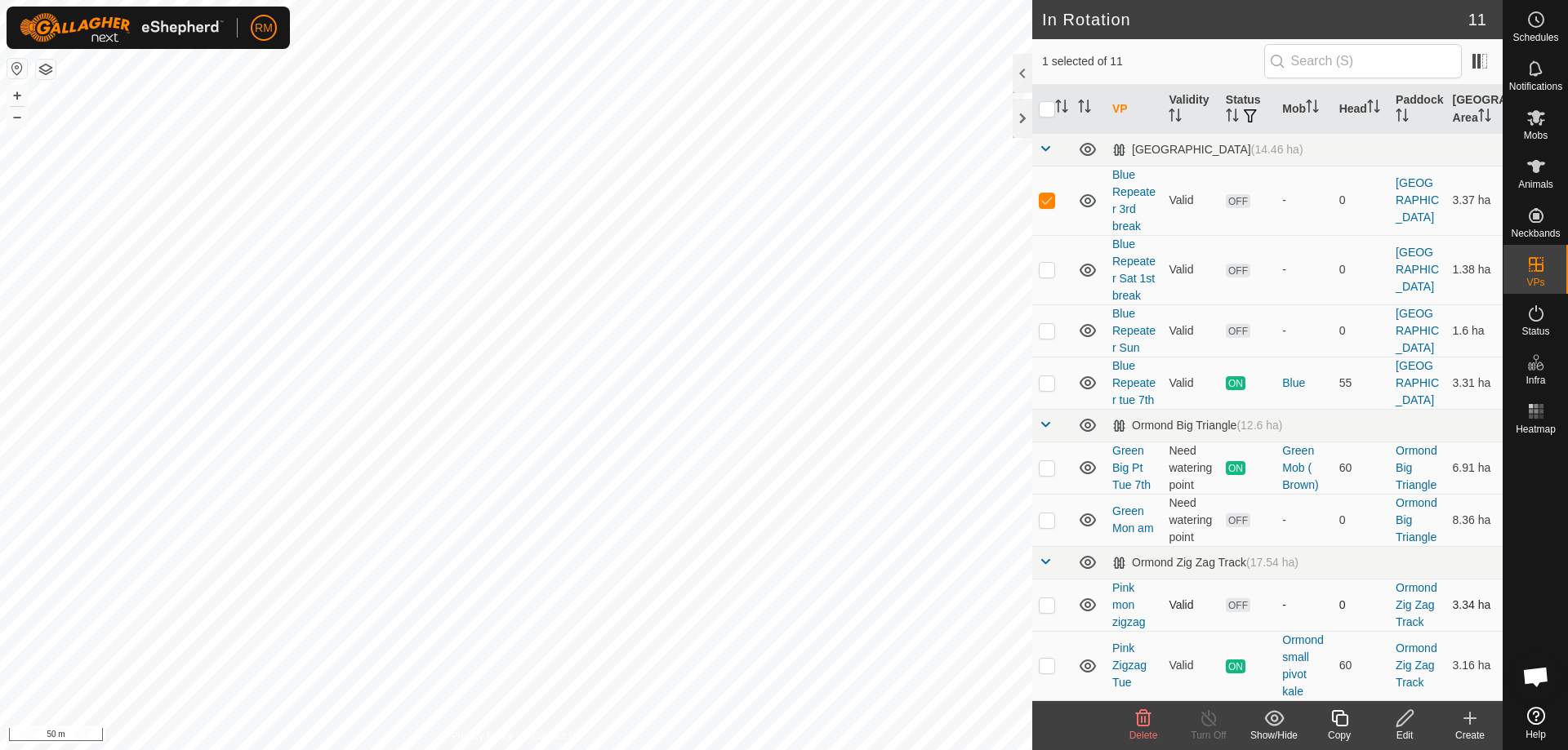
checkbox input "false"
checkbox input "true"
checkbox input "false"
click at [1342, 716] on icon at bounding box center [1340, 718] width 21 height 20
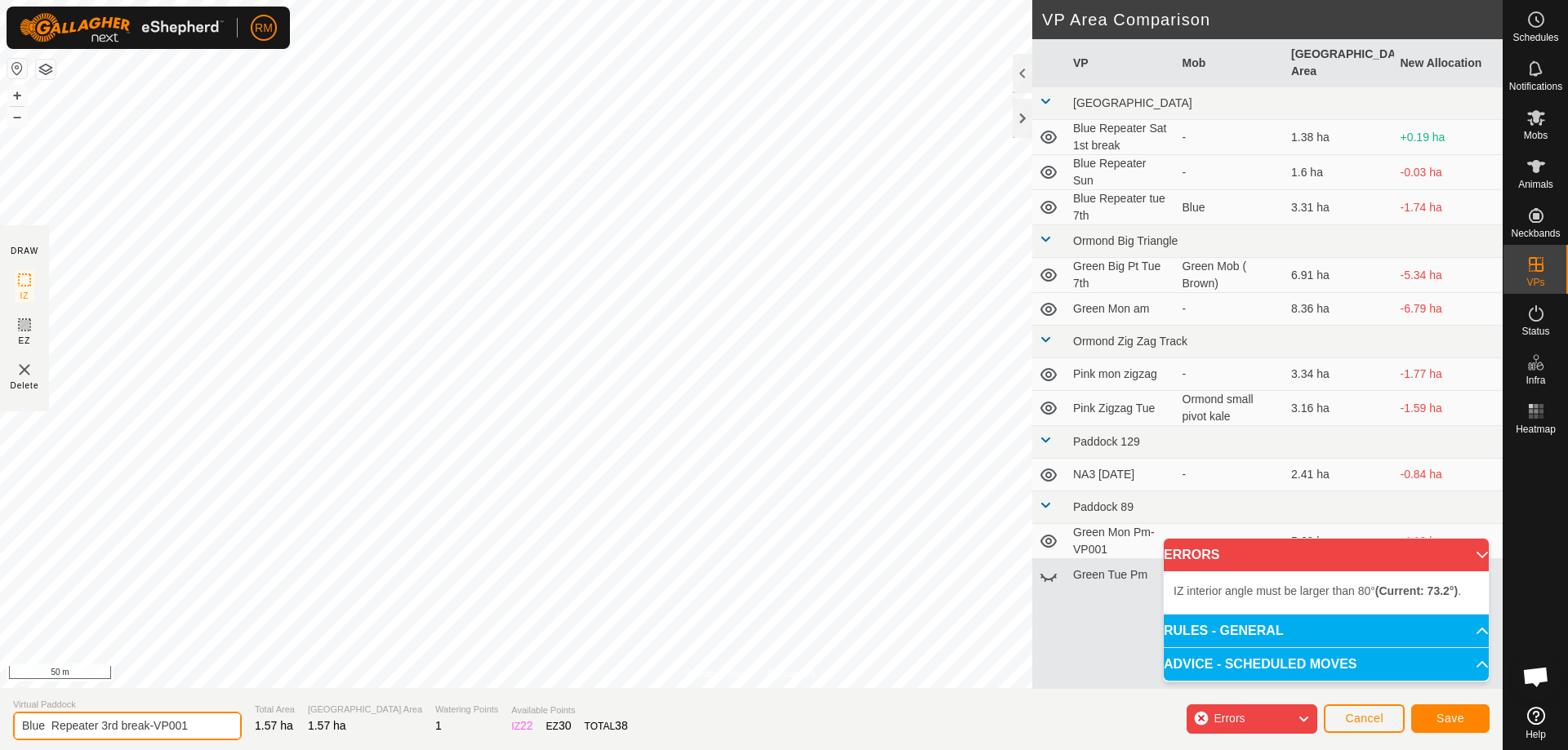
click at [201, 723] on input "Blue Repeater 3rd break-VP001" at bounding box center [127, 725] width 228 height 29
type input "Blue Repeater 4 th break"
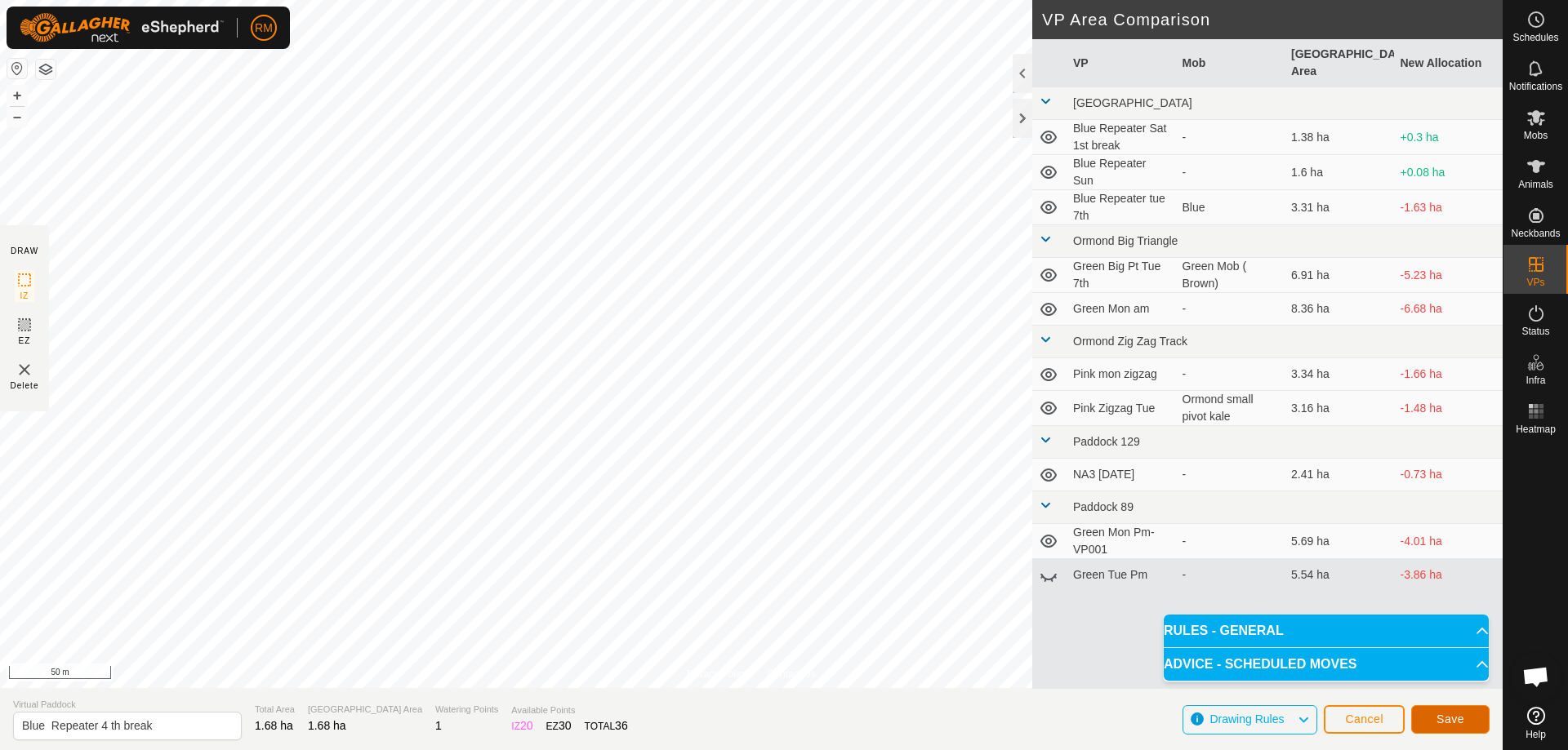
click at [1471, 726] on button "Save" at bounding box center [1450, 719] width 78 height 29
